Goal: Task Accomplishment & Management: Complete application form

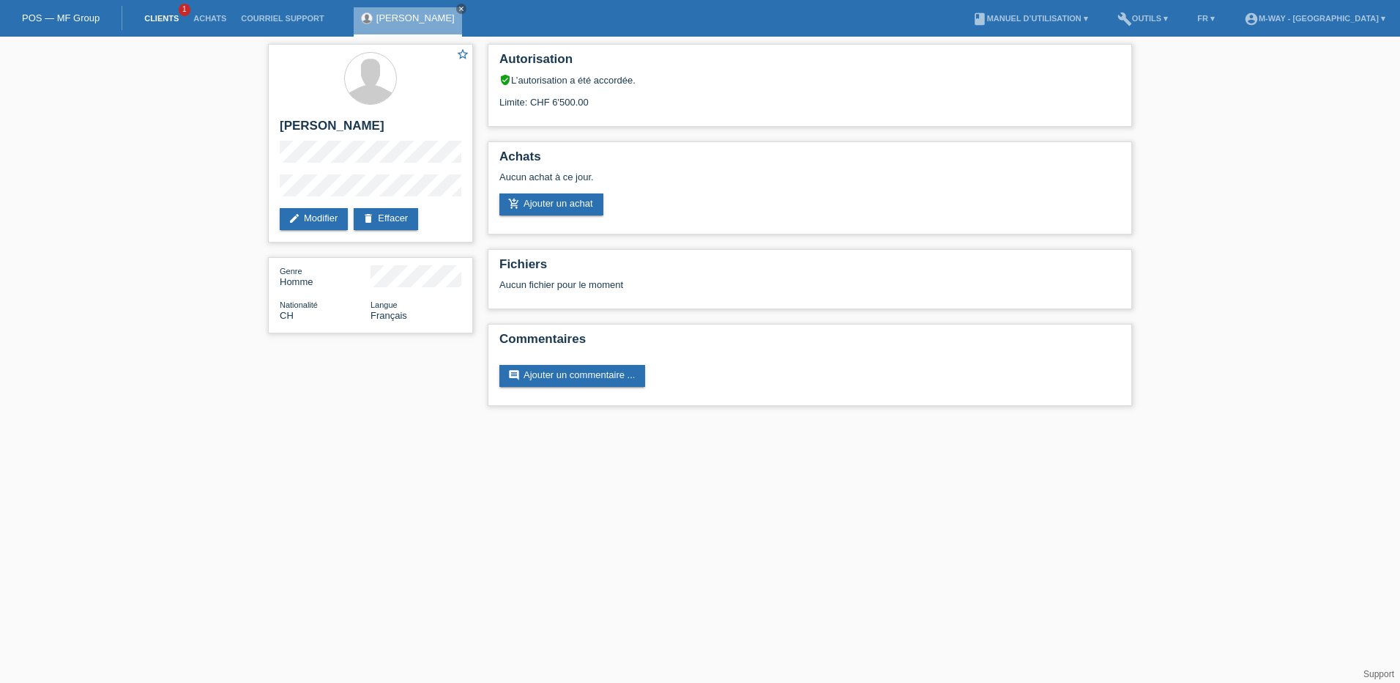
click at [156, 17] on link "Clients" at bounding box center [161, 18] width 49 height 9
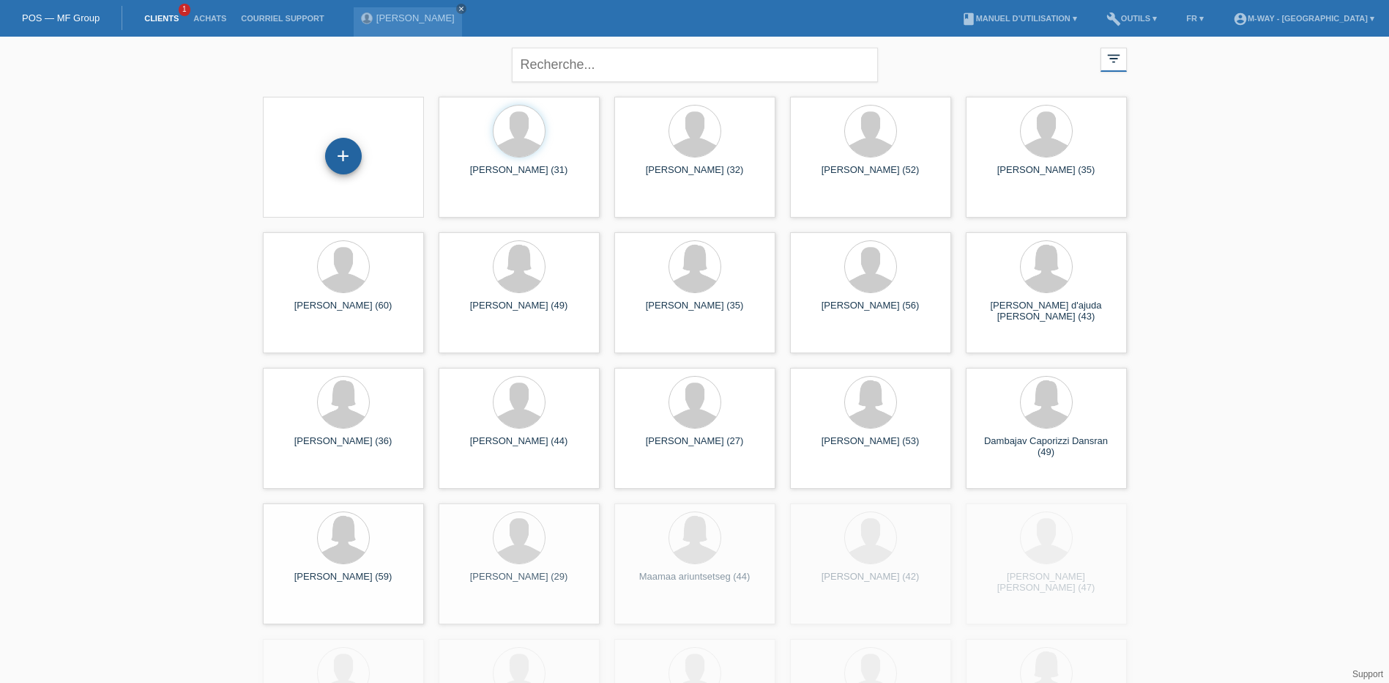
click at [359, 154] on div "+" at bounding box center [343, 156] width 37 height 37
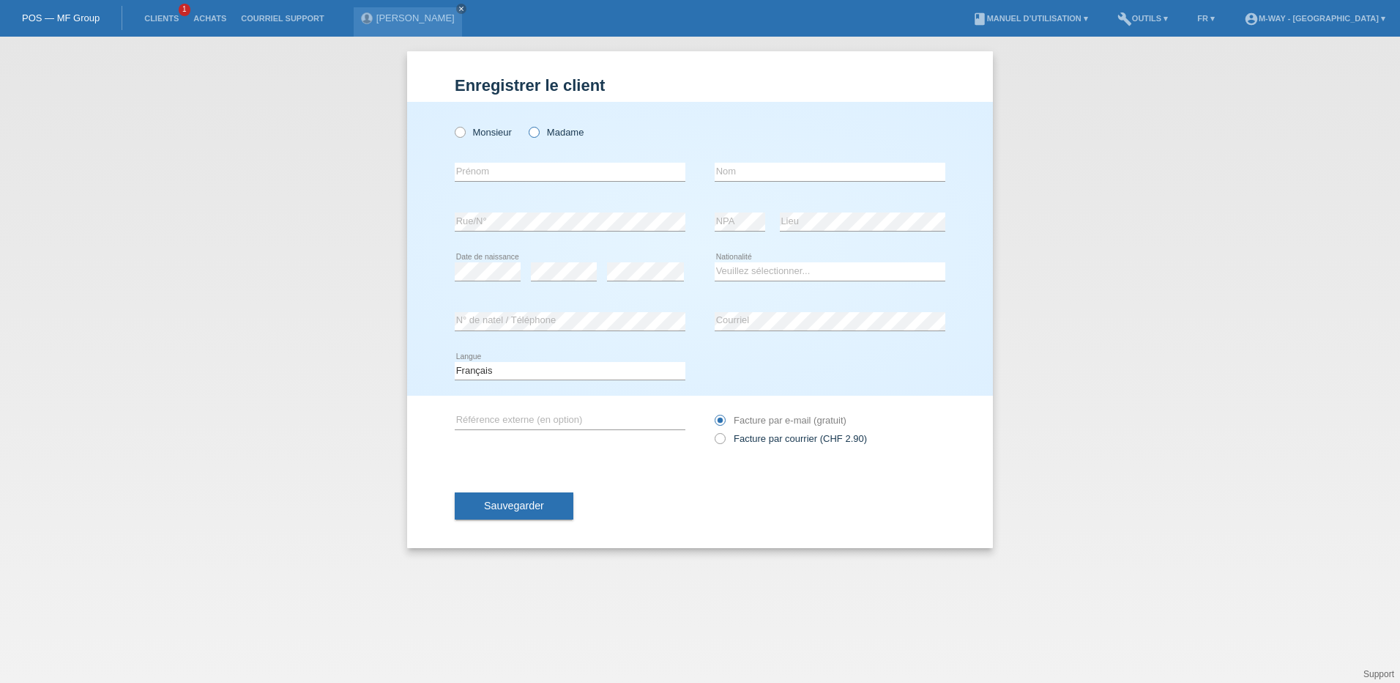
click at [527, 124] on icon at bounding box center [527, 124] width 0 height 0
click at [538, 132] on input "Madame" at bounding box center [534, 132] width 10 height 10
radio input "true"
click at [555, 170] on input "text" at bounding box center [570, 172] width 231 height 18
type input "fatime"
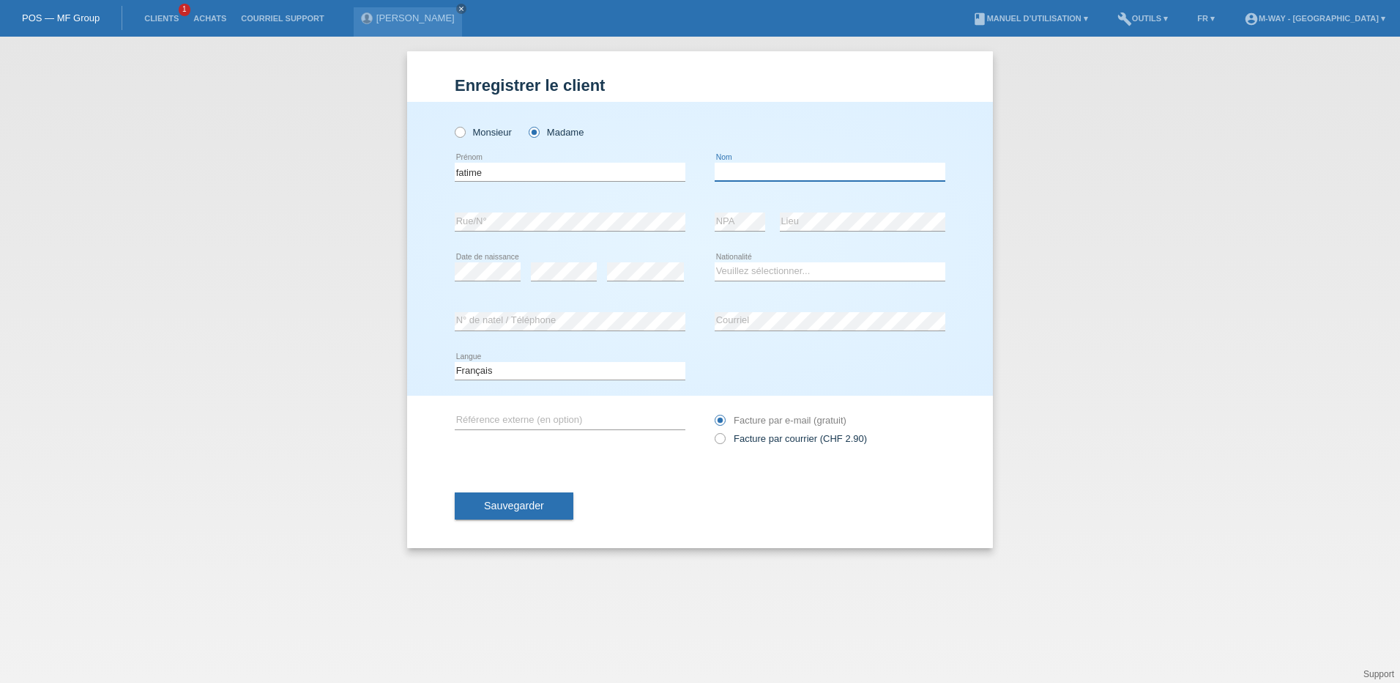
click at [746, 171] on input "text" at bounding box center [830, 172] width 231 height 18
type input "nexhipi"
click at [682, 299] on div "error N° de natel / Téléphone" at bounding box center [570, 322] width 231 height 50
click at [776, 273] on select "Veuillez sélectionner... Suisse Allemagne Autriche Liechtenstein ------------ A…" at bounding box center [830, 271] width 231 height 18
select select "CH"
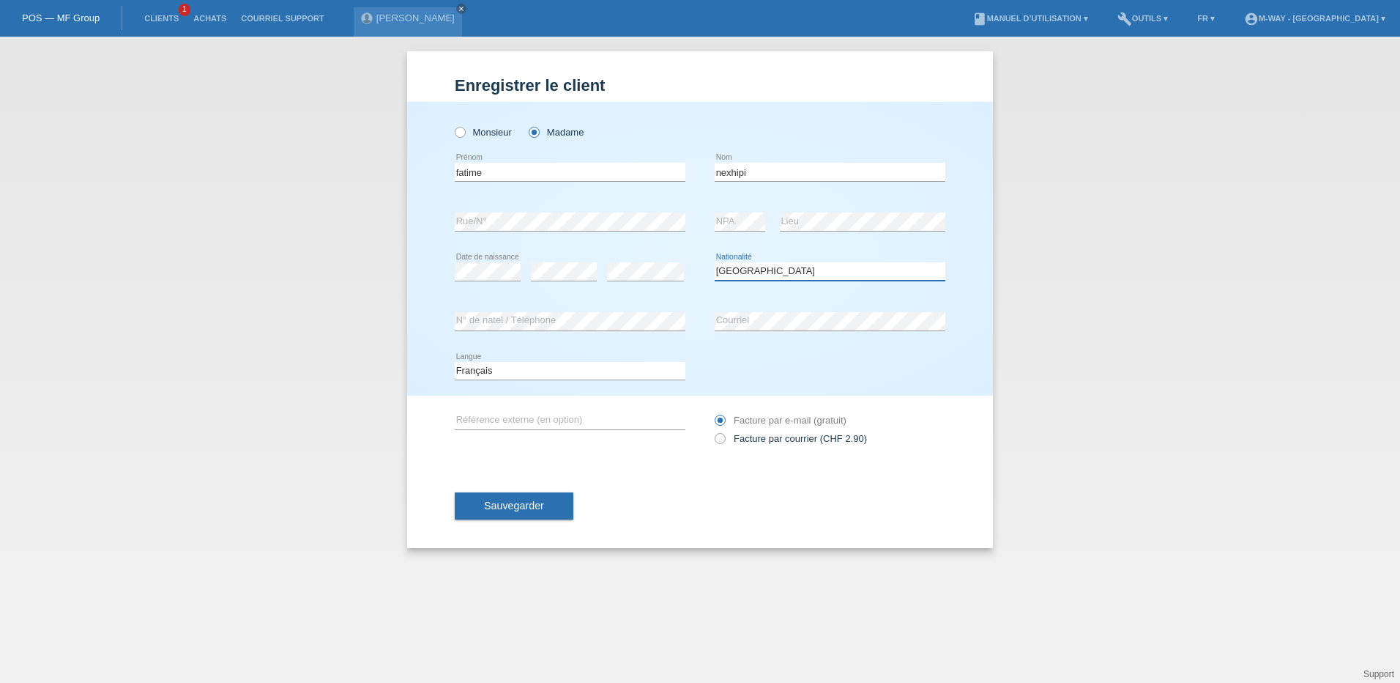
click at [715, 262] on select "Veuillez sélectionner... Suisse Allemagne Autriche Liechtenstein ------------ A…" at bounding box center [830, 271] width 231 height 18
click at [529, 508] on span "Sauvegarder" at bounding box center [514, 505] width 60 height 12
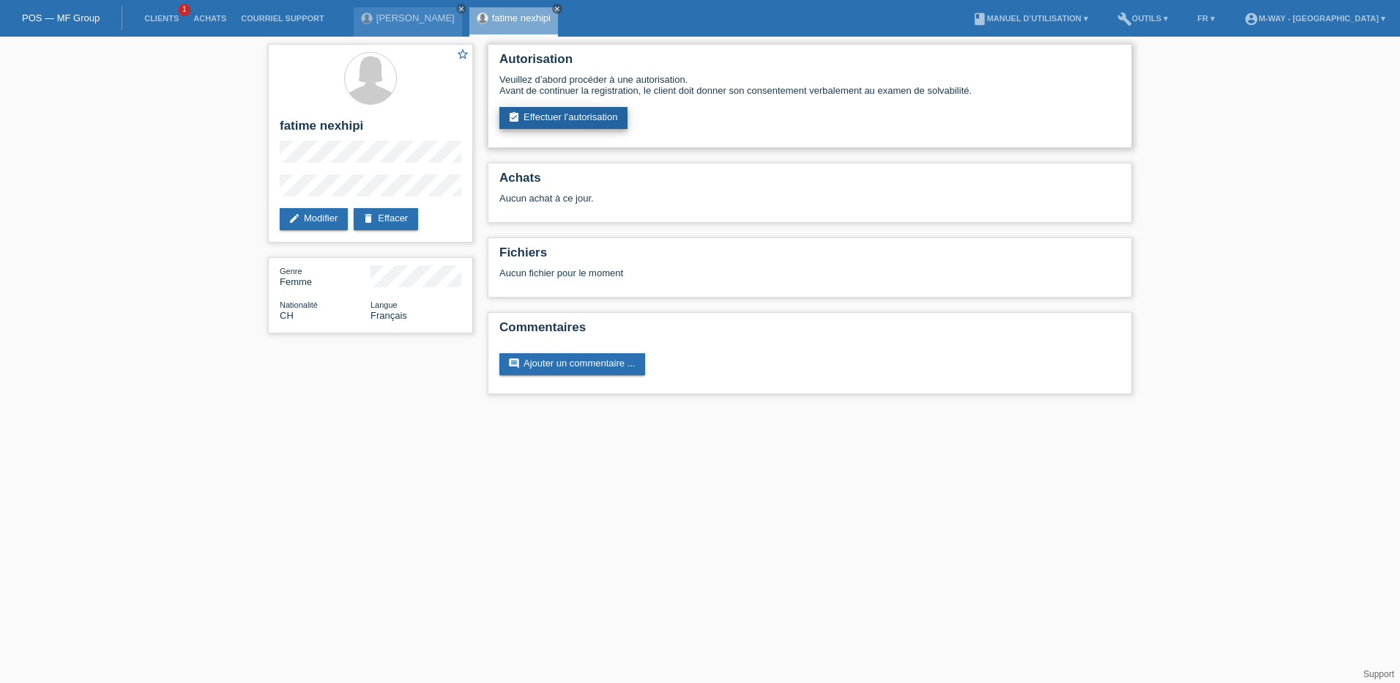
click at [598, 121] on link "assignment_turned_in Effectuer l’autorisation" at bounding box center [563, 118] width 128 height 22
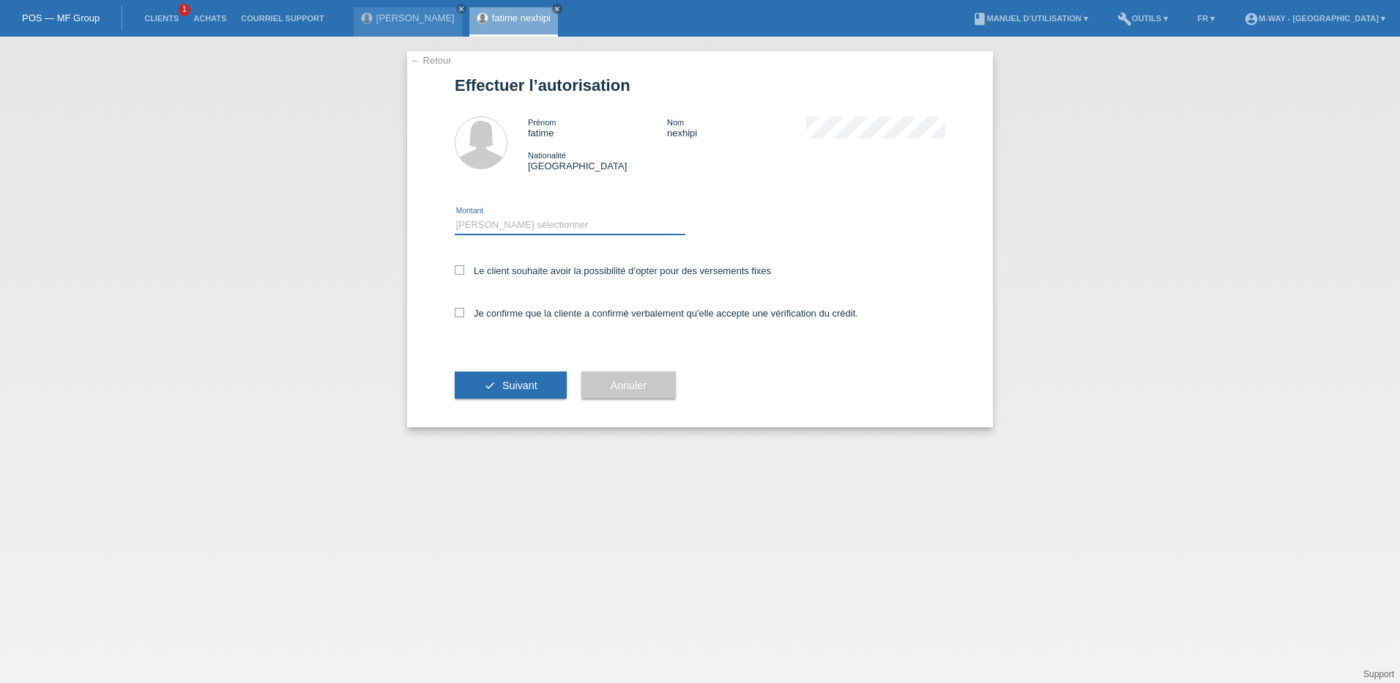
click at [527, 220] on select "Veuillez sélectionner CHF 1.00 - CHF 499.00 CHF 500.00 - CHF 1'999.00 CHF 2'000…" at bounding box center [570, 225] width 231 height 18
select select "3"
click at [455, 216] on select "Veuillez sélectionner CHF 1.00 - CHF 499.00 CHF 500.00 - CHF 1'999.00 CHF 2'000…" at bounding box center [570, 225] width 231 height 18
click at [456, 271] on icon at bounding box center [460, 270] width 10 height 10
click at [456, 271] on input "Le client souhaite avoir la possibilité d’opter pour des versements fixes" at bounding box center [460, 270] width 10 height 10
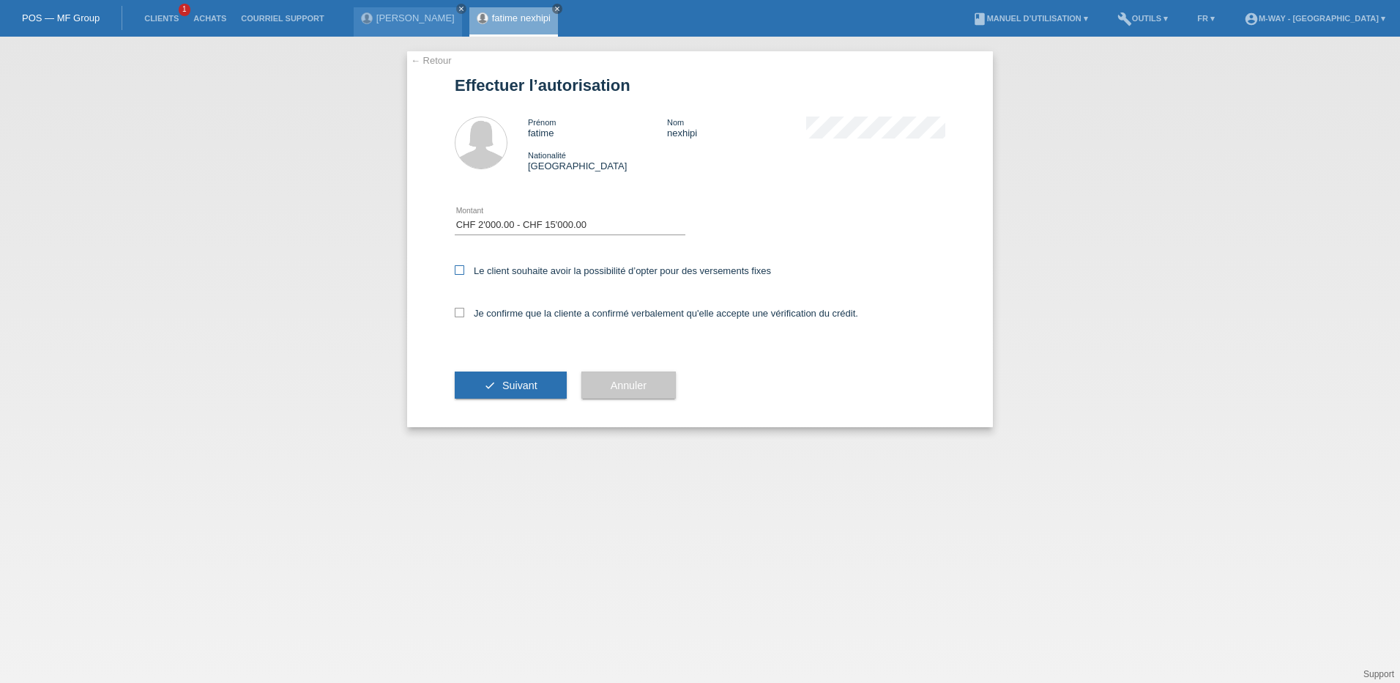
checkbox input "true"
click at [461, 313] on icon at bounding box center [460, 313] width 10 height 10
click at [461, 313] on input "Je confirme que la cliente a confirmé verbalement qu'elle accepte une vérificat…" at bounding box center [460, 313] width 10 height 10
checkbox input "true"
click at [516, 384] on span "Suivant" at bounding box center [519, 385] width 35 height 12
